Goal: Information Seeking & Learning: Check status

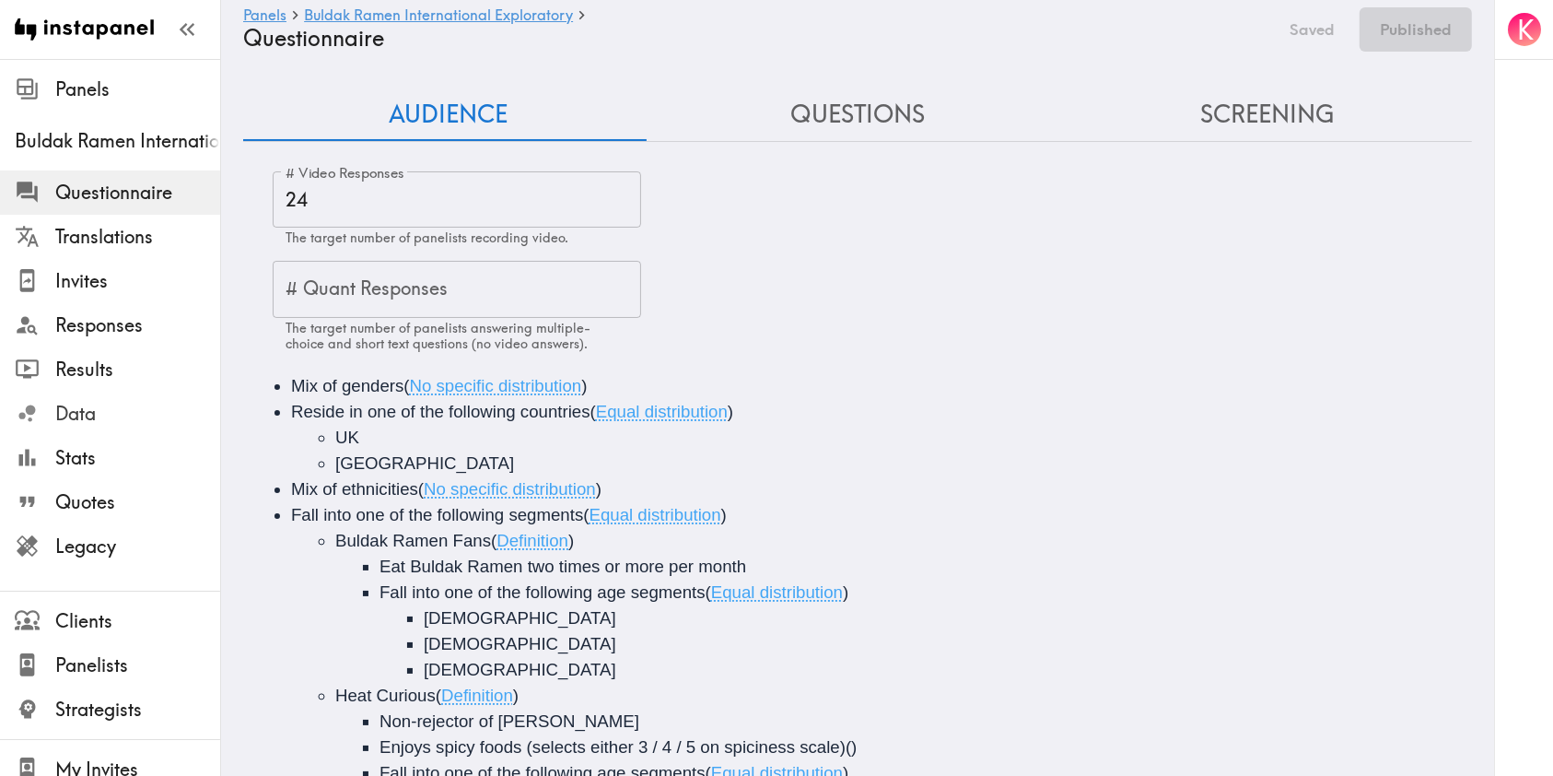
click at [109, 416] on span "Data" at bounding box center [137, 414] width 165 height 26
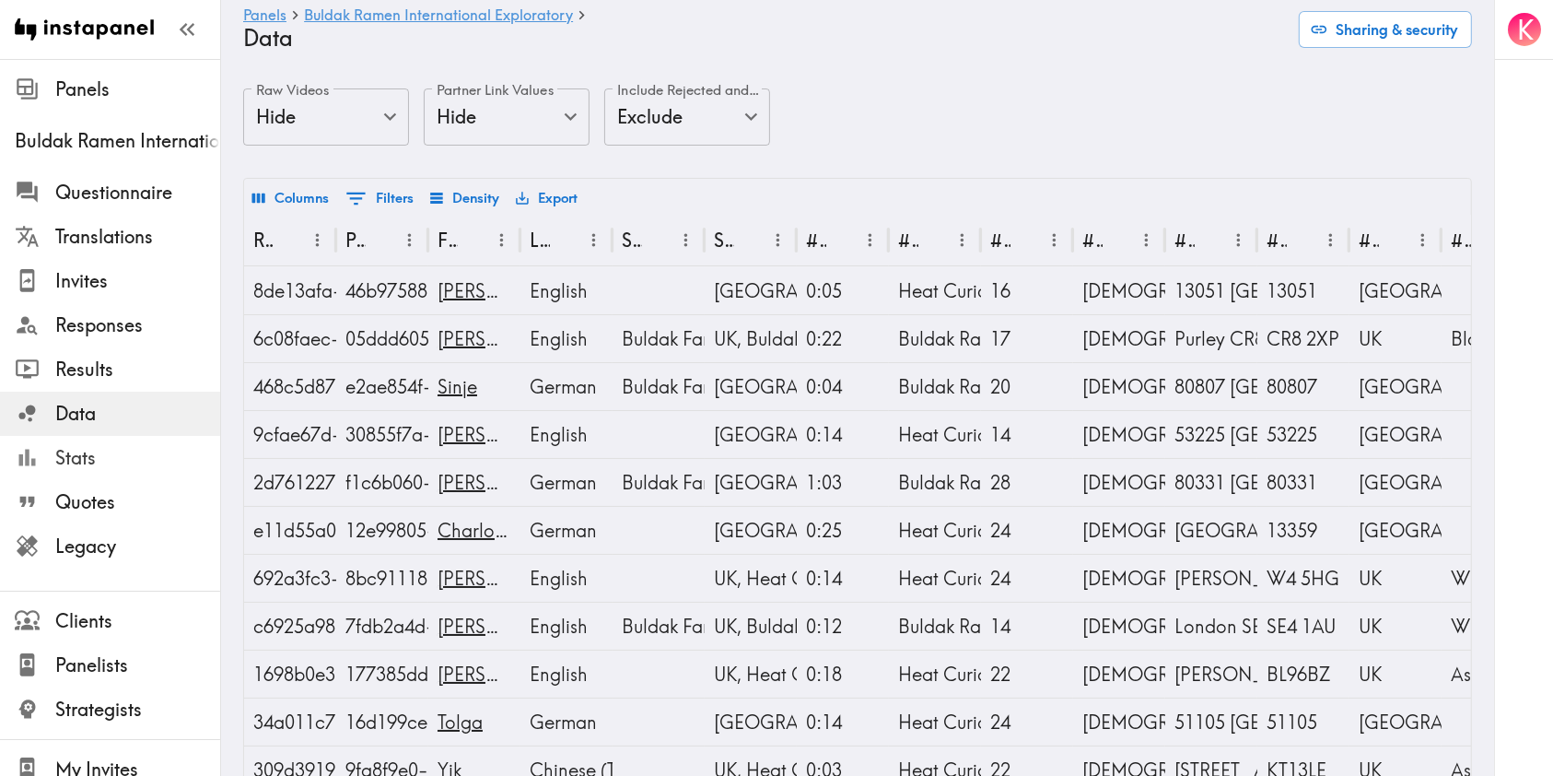
click at [97, 454] on span "Stats" at bounding box center [137, 458] width 165 height 26
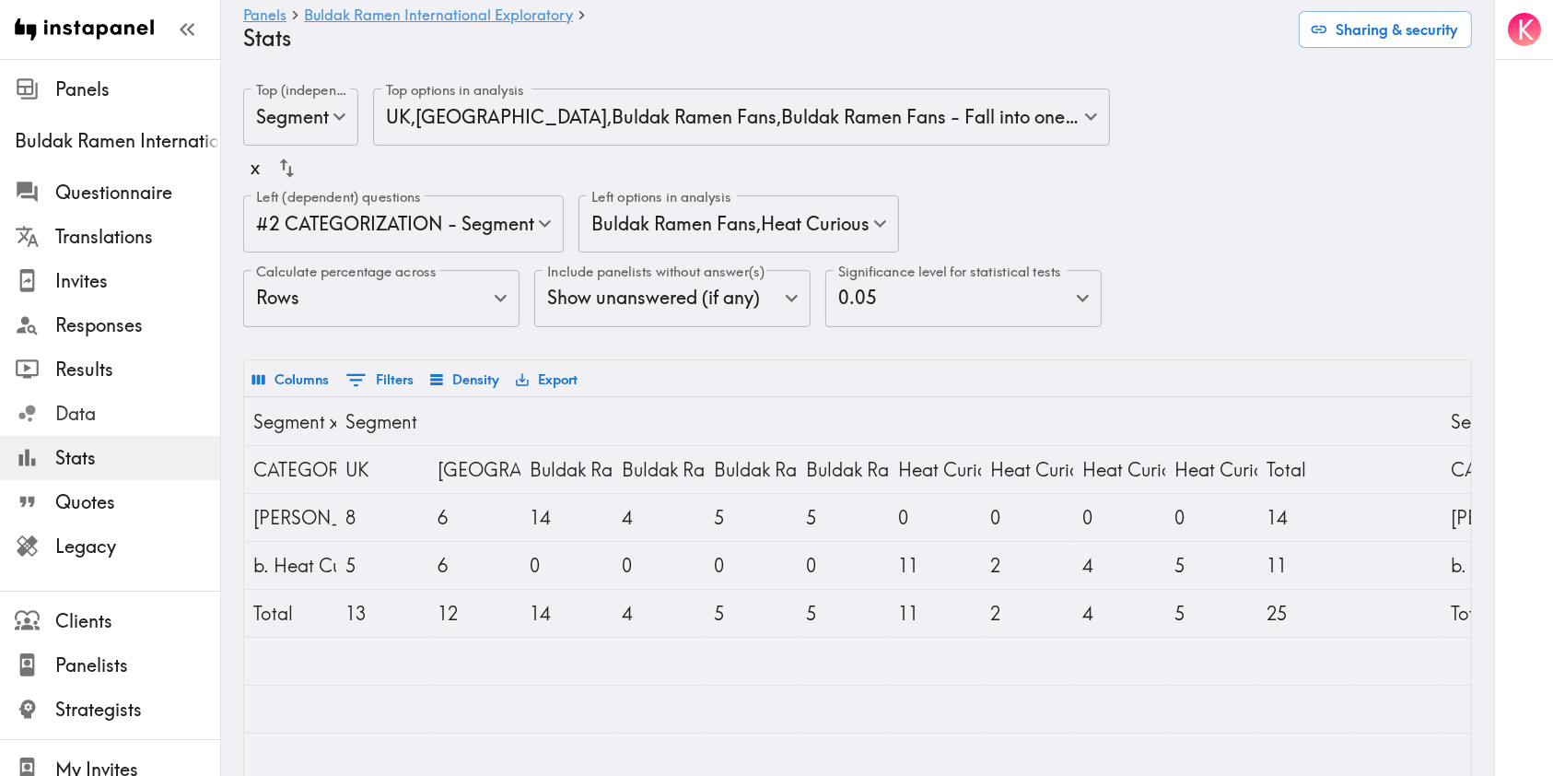
click at [91, 412] on span "Data" at bounding box center [137, 414] width 165 height 26
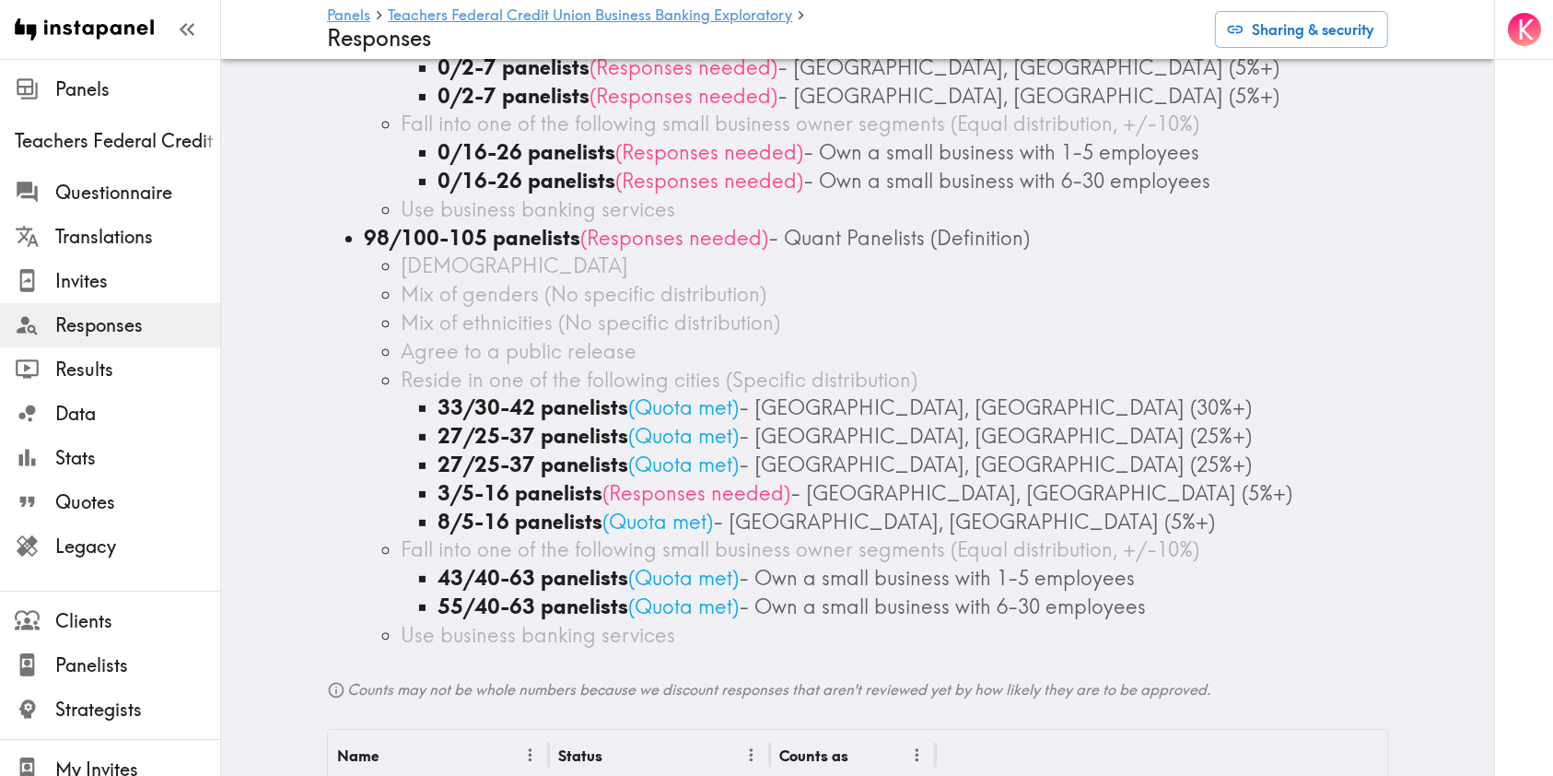
scroll to position [378, 0]
